Goal: Task Accomplishment & Management: Manage account settings

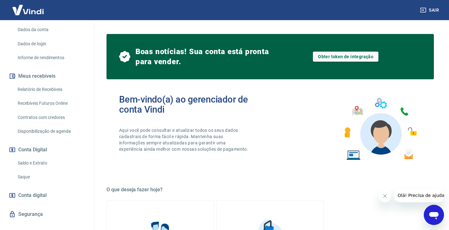
scroll to position [99, 0]
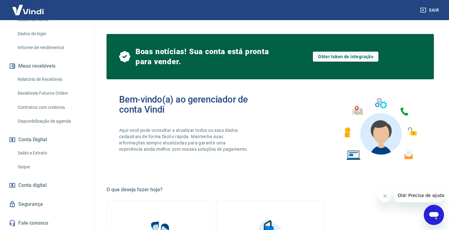
click at [47, 153] on link "Saldo e Extrato" at bounding box center [50, 153] width 71 height 13
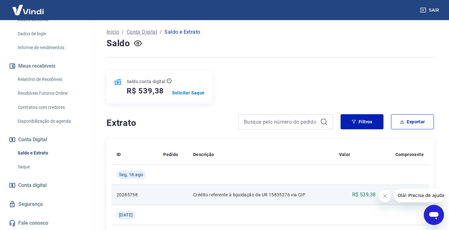
scroll to position [63, 0]
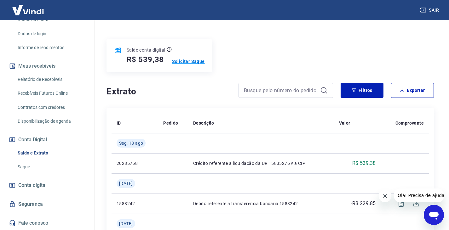
click at [187, 60] on p "Solicitar Saque" at bounding box center [188, 61] width 33 height 6
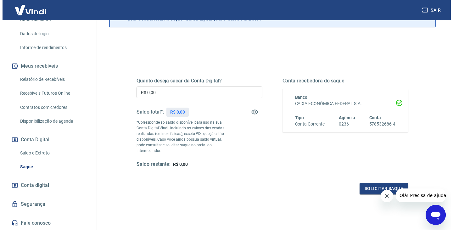
scroll to position [63, 0]
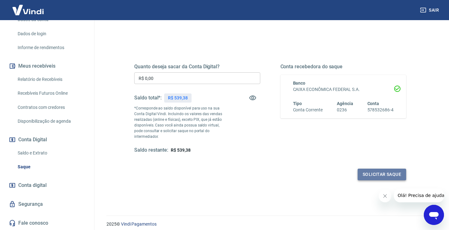
click at [380, 169] on button "Solicitar saque" at bounding box center [381, 175] width 48 height 12
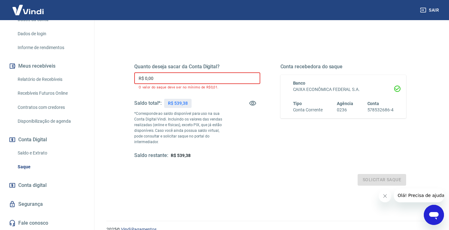
drag, startPoint x: 163, startPoint y: 77, endPoint x: 88, endPoint y: 83, distance: 75.5
click at [88, 83] on div "Sair M [PERSON_NAME] [EMAIL_ADDRESS][DOMAIN_NAME] Início Meu cadastro Dados da …" at bounding box center [224, 52] width 449 height 230
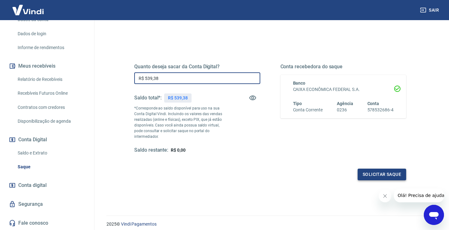
type input "R$ 539,38"
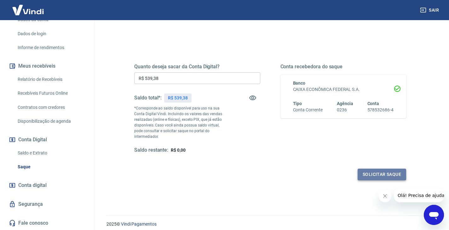
click at [377, 169] on button "Solicitar saque" at bounding box center [381, 175] width 48 height 12
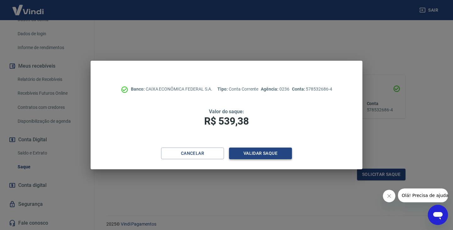
click at [269, 152] on button "Validar saque" at bounding box center [260, 154] width 63 height 12
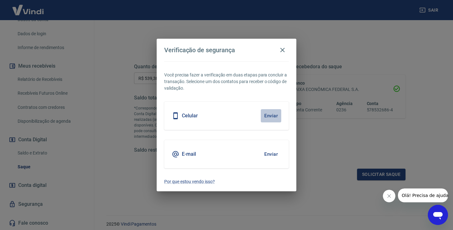
click at [272, 116] on button "Enviar" at bounding box center [271, 115] width 20 height 13
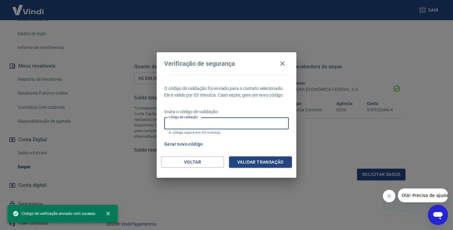
click at [216, 122] on input "Código de validação" at bounding box center [226, 124] width 125 height 12
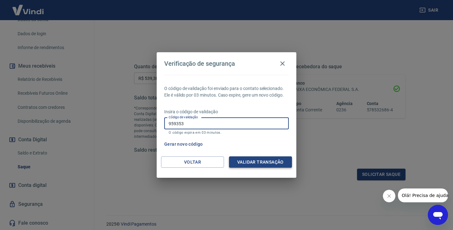
type input "959353"
click at [258, 164] on button "Validar transação" at bounding box center [260, 162] width 63 height 12
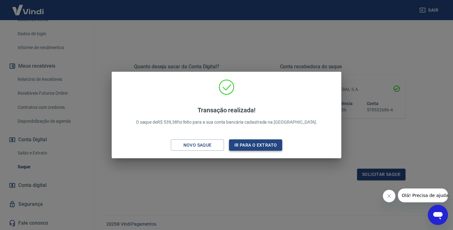
click at [254, 146] on button "Ir para o extrato" at bounding box center [255, 145] width 53 height 12
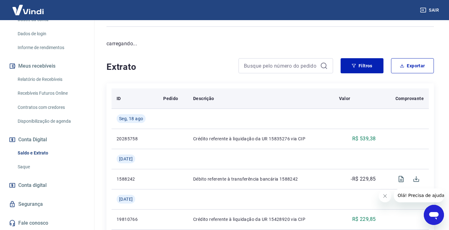
scroll to position [63, 0]
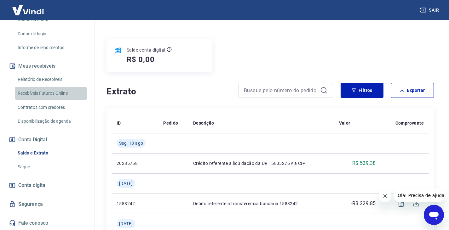
click at [54, 93] on link "Recebíveis Futuros Online" at bounding box center [50, 93] width 71 height 13
